Goal: Task Accomplishment & Management: Manage account settings

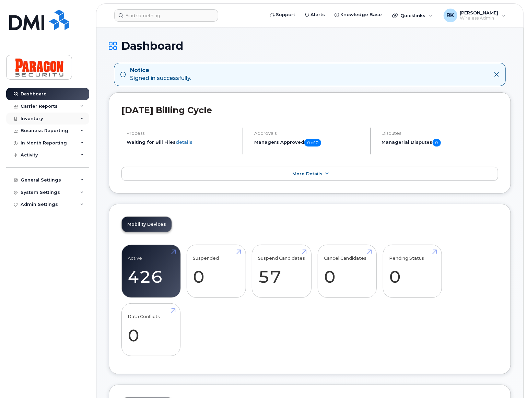
click at [58, 119] on div "Inventory" at bounding box center [47, 119] width 83 height 12
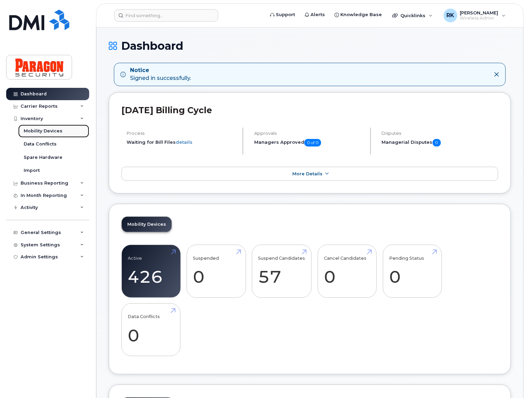
click at [60, 134] on div "Mobility Devices" at bounding box center [43, 131] width 39 height 6
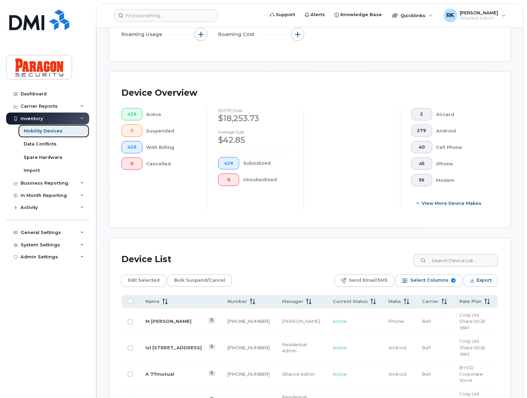
scroll to position [193, 0]
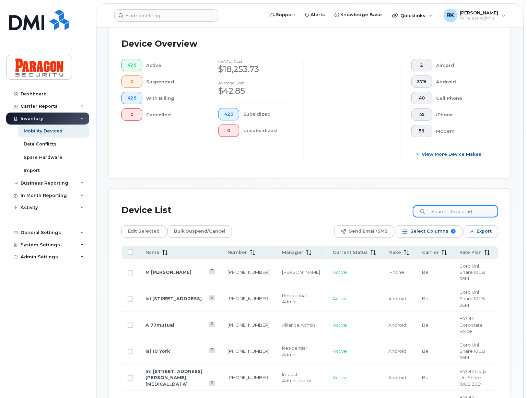
click at [446, 214] on input at bounding box center [455, 211] width 85 height 12
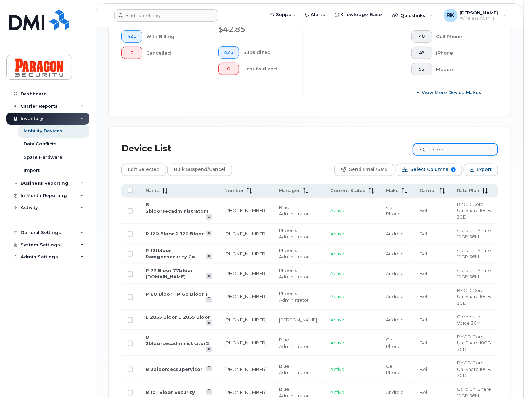
scroll to position [255, 0]
click at [456, 148] on input "bloor" at bounding box center [455, 149] width 85 height 12
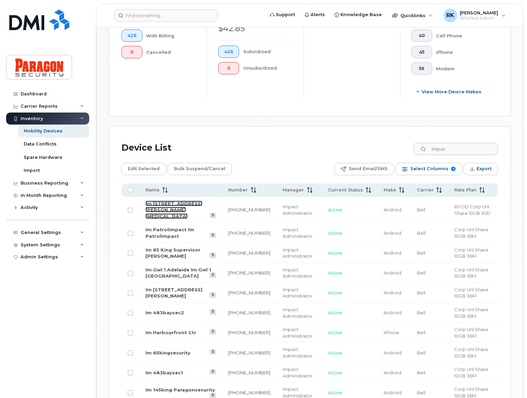
drag, startPoint x: 161, startPoint y: 205, endPoint x: 211, endPoint y: 211, distance: 50.3
click at [161, 205] on link "Im 51 Mc Caul St" at bounding box center [174, 210] width 57 height 18
click at [457, 147] on input "impac" at bounding box center [455, 149] width 85 height 12
paste input "4164585942"
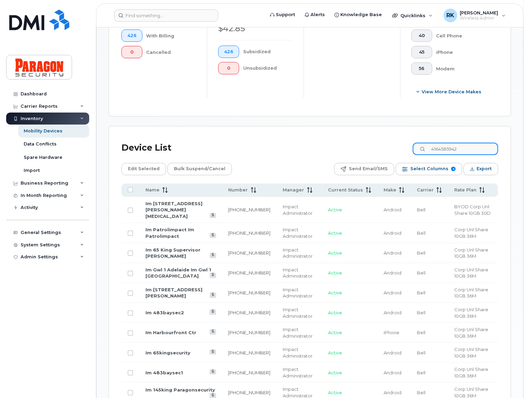
type input "4164585942"
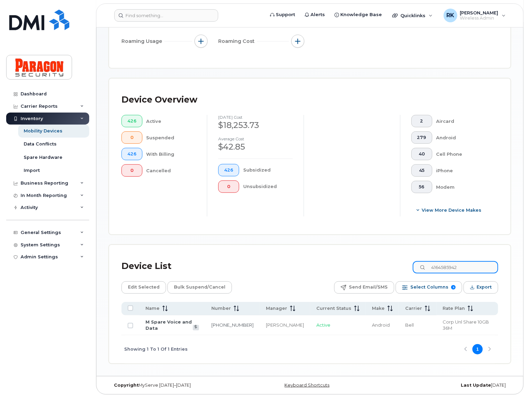
scroll to position [130, 0]
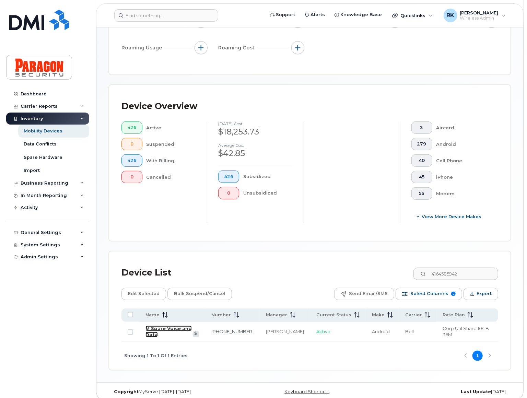
click at [191, 328] on link "M Spare Voice and Data" at bounding box center [169, 332] width 46 height 12
click at [130, 330] on input "Row Unselected" at bounding box center [130, 332] width 5 height 5
checkbox input "true"
click at [144, 292] on span "Edit Selected" at bounding box center [144, 294] width 32 height 10
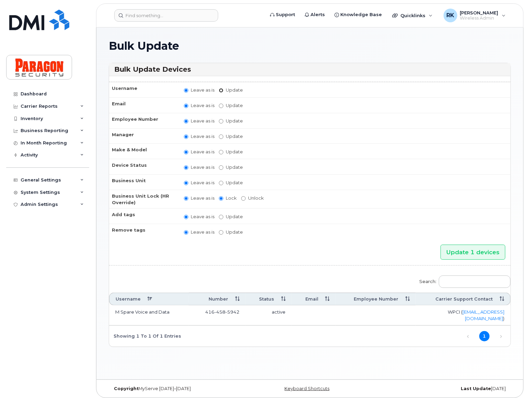
click at [221, 89] on input "Update" at bounding box center [221, 90] width 4 height 4
radio input "true"
radio input "false"
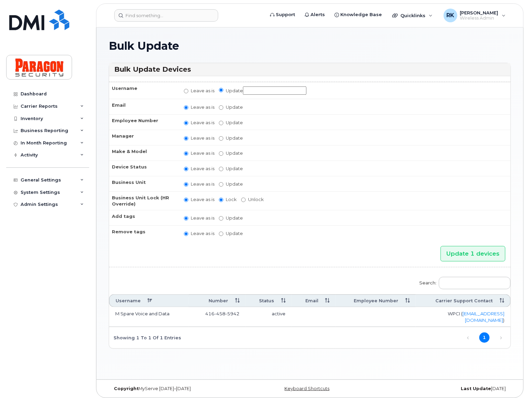
drag, startPoint x: 249, startPoint y: 91, endPoint x: 254, endPoint y: 91, distance: 4.8
click at [249, 91] on input "Update" at bounding box center [275, 91] width 64 height 9
click at [267, 91] on input "Im" at bounding box center [275, 91] width 64 height 9
paste input "2 Bloor St. W."
click at [285, 90] on input "Im 2 Bloor St. W." at bounding box center [275, 91] width 64 height 9
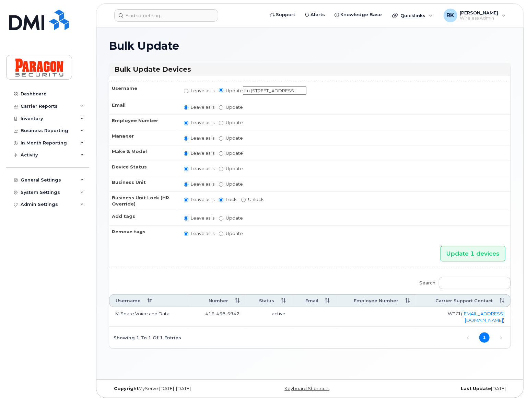
type input "Im 2 Bloor St W"
click at [220, 138] on input "Update Abinaya Shenbagamoorthy Alliance Admin Barb Burling Blue Administrator B…" at bounding box center [221, 138] width 4 height 4
radio input "true"
radio input "false"
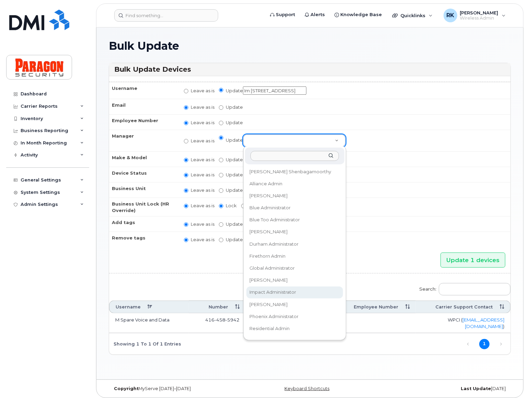
select select "1890381"
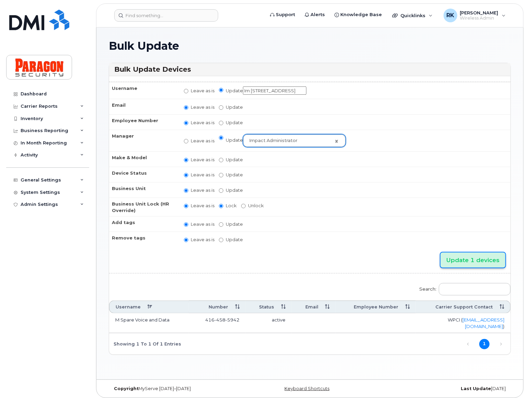
click at [475, 257] on input "Update 1 devices" at bounding box center [473, 260] width 65 height 15
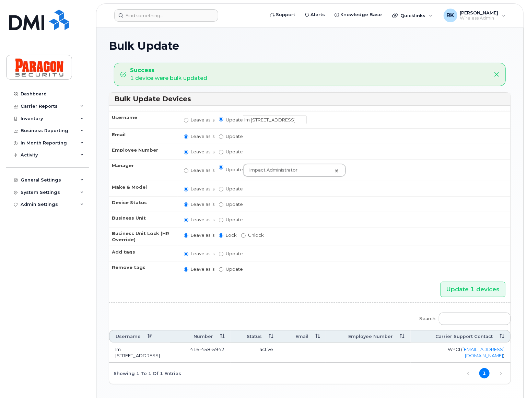
scroll to position [19, 0]
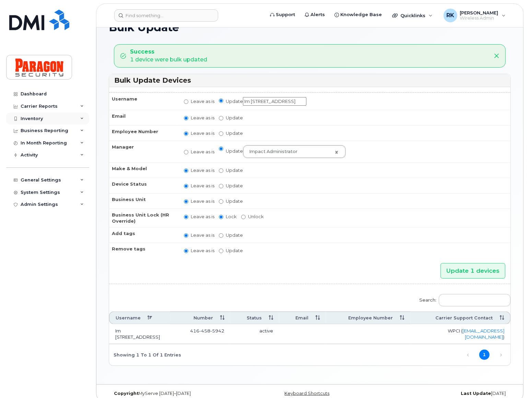
click at [47, 120] on div "Inventory" at bounding box center [47, 119] width 83 height 12
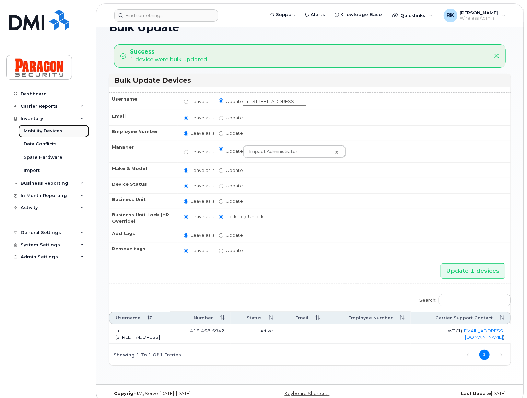
click at [56, 129] on div "Mobility Devices" at bounding box center [43, 131] width 39 height 6
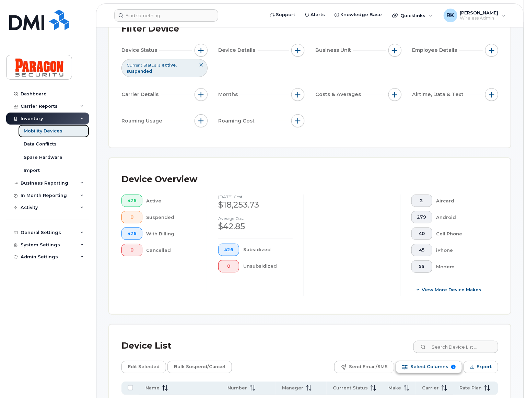
scroll to position [156, 0]
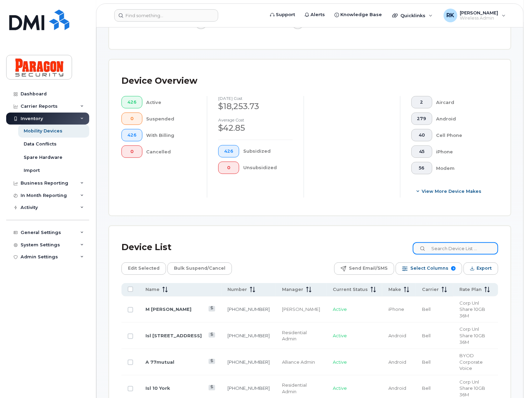
click at [450, 250] on input at bounding box center [455, 248] width 85 height 12
paste input "2 Bloor St. W."
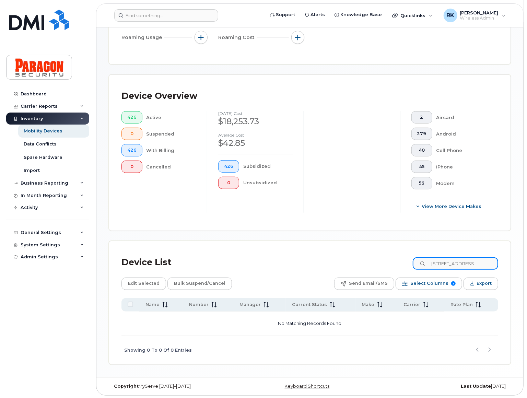
drag, startPoint x: 478, startPoint y: 264, endPoint x: 419, endPoint y: 262, distance: 58.8
click at [421, 262] on input "2 Bloor St. W." at bounding box center [455, 263] width 85 height 12
paste input "4164585942"
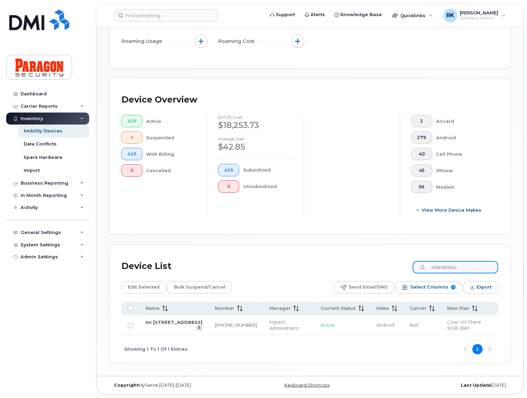
scroll to position [130, 0]
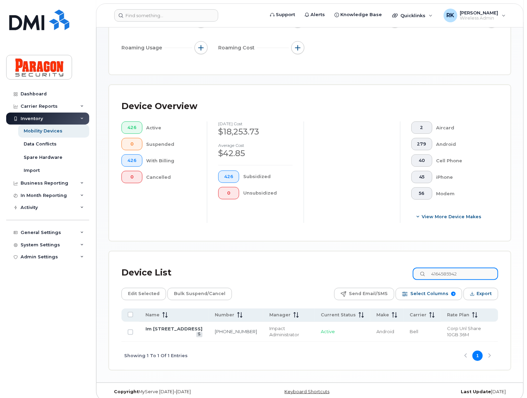
click at [474, 271] on input "4164585942" at bounding box center [455, 274] width 85 height 12
type input "imp"
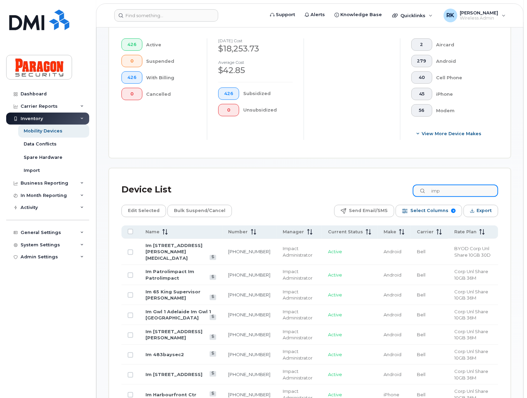
scroll to position [281, 0]
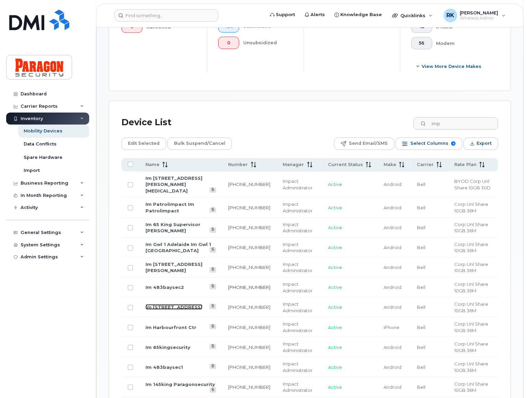
click at [170, 305] on link "Im 2 Bloor St W" at bounding box center [174, 307] width 57 height 5
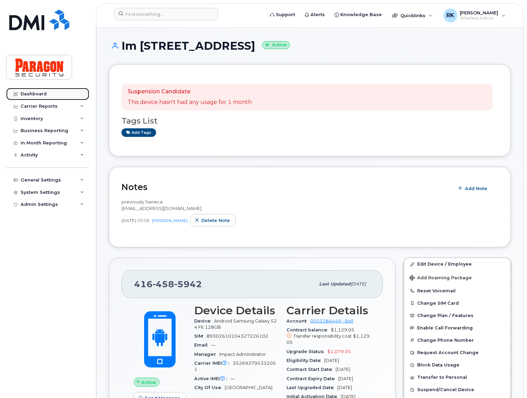
click at [37, 95] on div "Dashboard" at bounding box center [34, 93] width 26 height 5
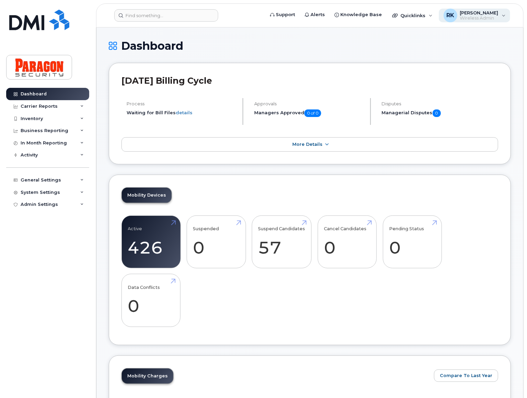
click at [475, 15] on span "Wireless Admin" at bounding box center [479, 17] width 38 height 5
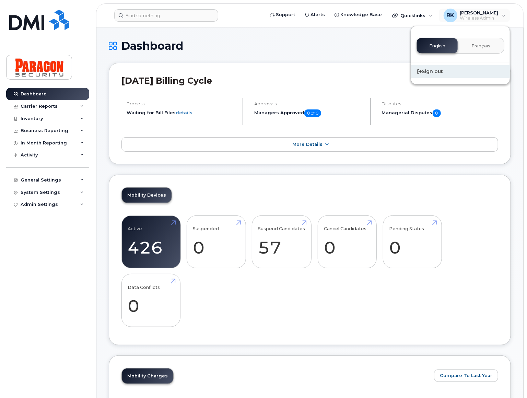
click at [434, 73] on div "Sign out" at bounding box center [460, 71] width 99 height 13
